Goal: Information Seeking & Learning: Learn about a topic

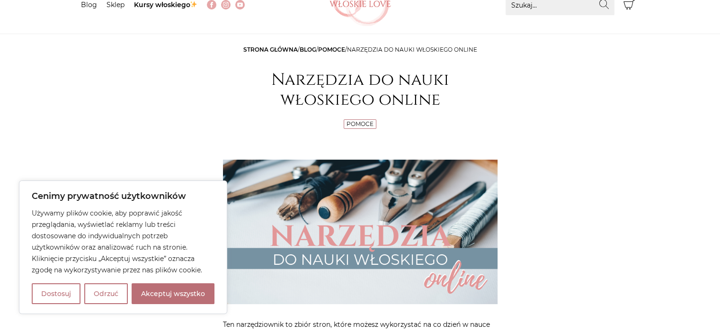
scroll to position [284, 0]
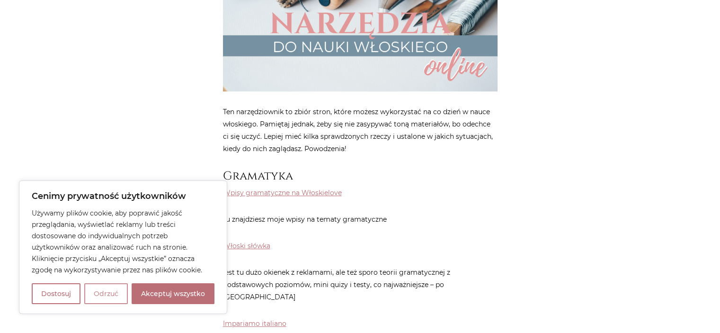
click at [99, 295] on button "Odrzuć" at bounding box center [106, 293] width 44 height 21
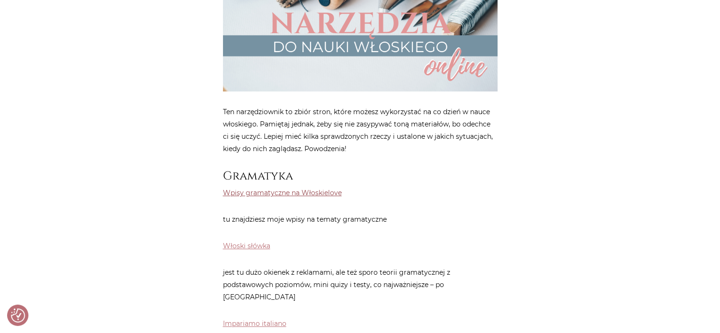
click at [283, 192] on link "Wpisy gramatyczne na Włoskielove" at bounding box center [282, 192] width 119 height 9
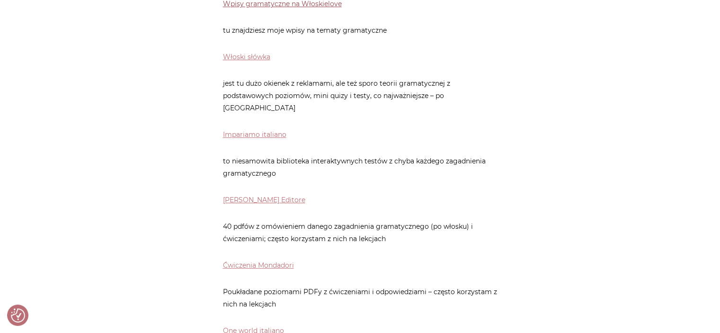
scroll to position [473, 0]
click at [246, 195] on link "[PERSON_NAME] Editore" at bounding box center [264, 199] width 82 height 9
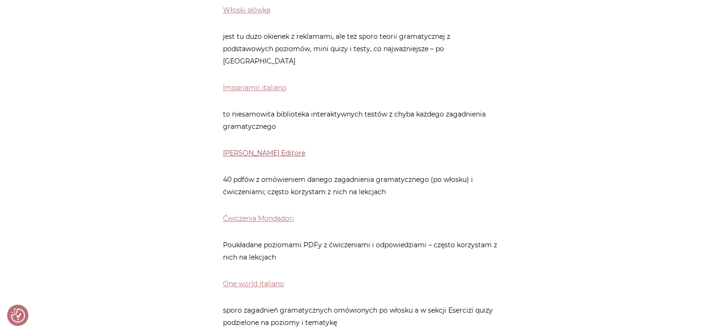
scroll to position [568, 0]
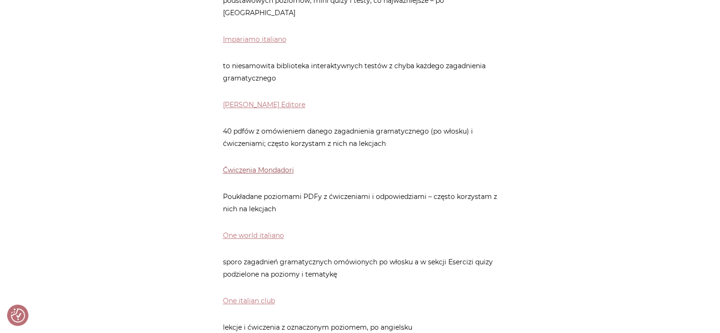
click at [263, 166] on link "Ćwiczenia Mondadori" at bounding box center [258, 170] width 71 height 9
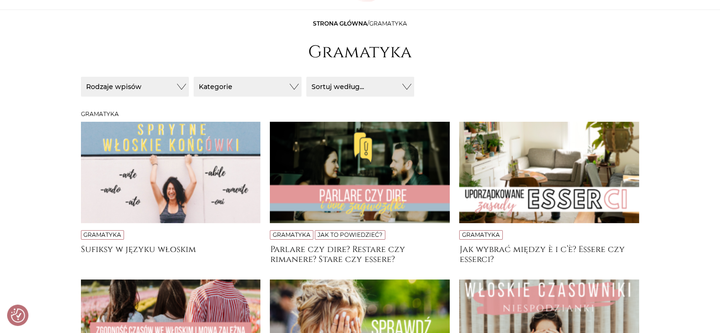
scroll to position [95, 0]
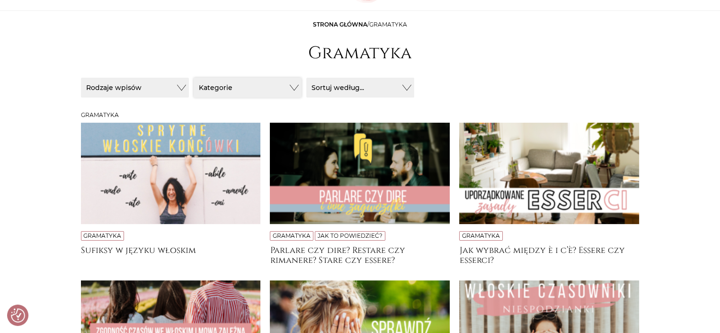
click at [271, 95] on button "Kategorie" at bounding box center [248, 88] width 108 height 20
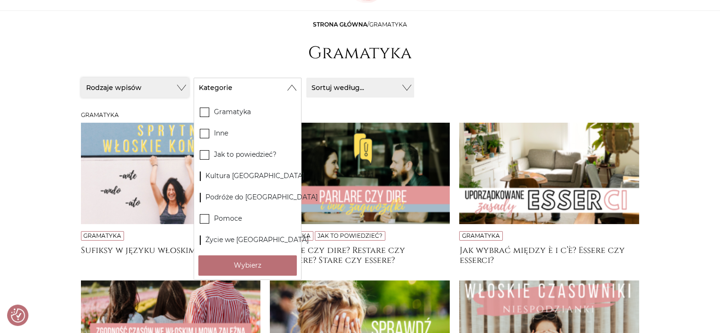
click at [170, 83] on button "Rodzaje wpisów" at bounding box center [135, 88] width 108 height 20
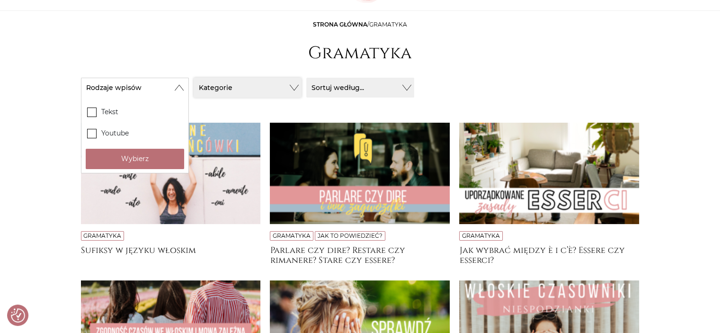
click at [277, 87] on button "Kategorie" at bounding box center [248, 88] width 108 height 20
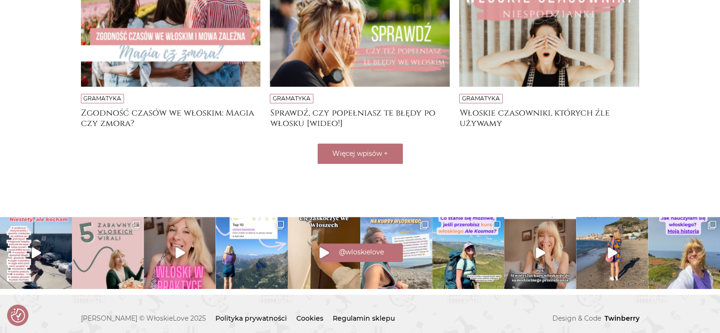
scroll to position [396, 0]
